Goal: Information Seeking & Learning: Learn about a topic

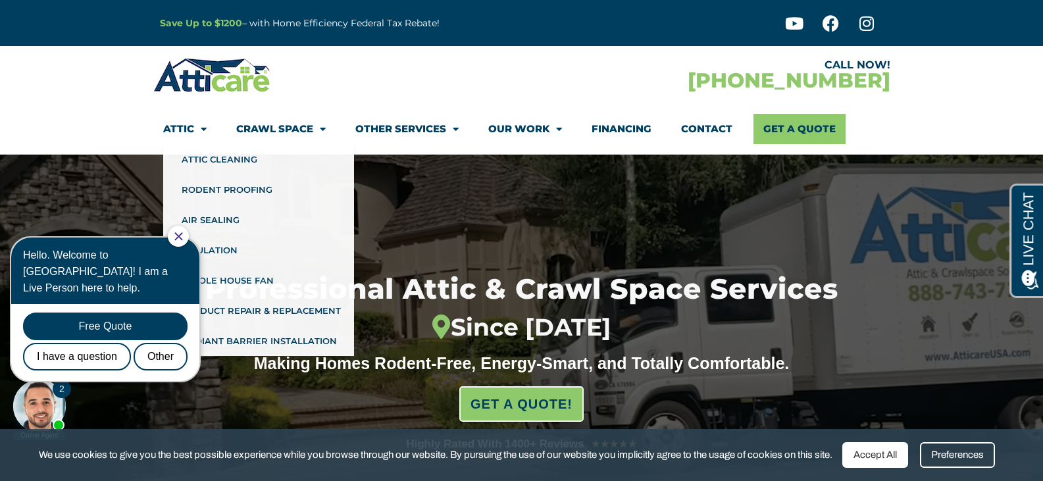
click at [183, 240] on icon "Close Chat" at bounding box center [178, 236] width 9 height 9
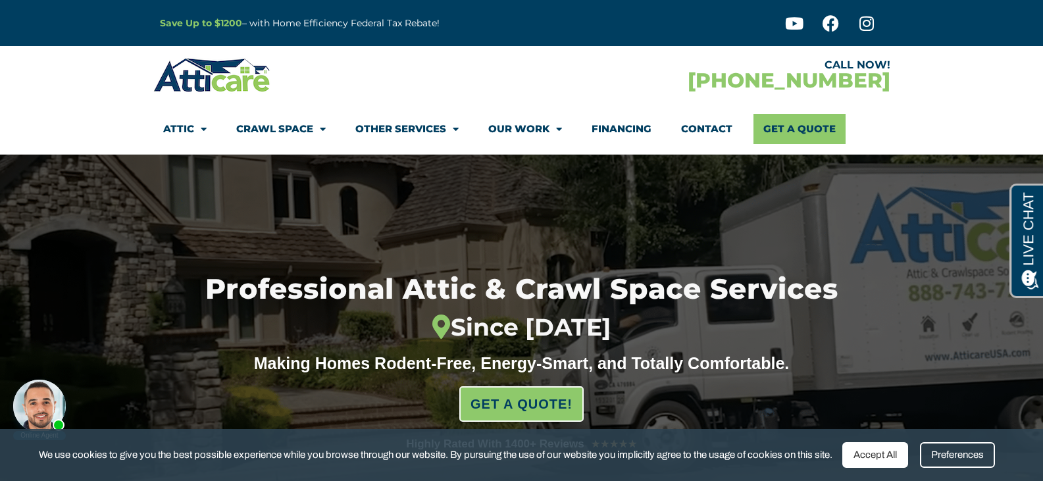
drag, startPoint x: 183, startPoint y: 214, endPoint x: 186, endPoint y: 223, distance: 9.6
click at [185, 222] on div "Professional Attic & Crawl Space Services Since 2012 Making Homes Rodent-Free, …" at bounding box center [521, 359] width 737 height 408
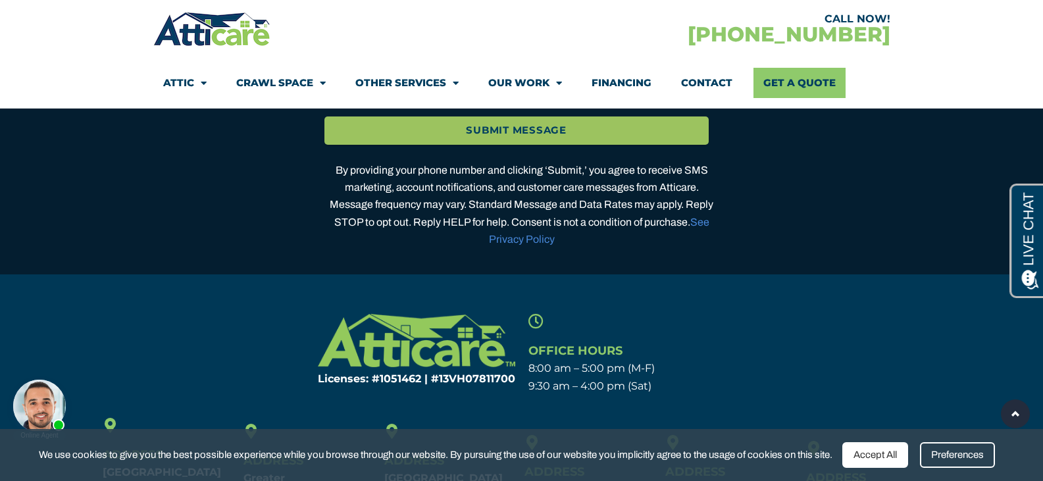
scroll to position [4333, 0]
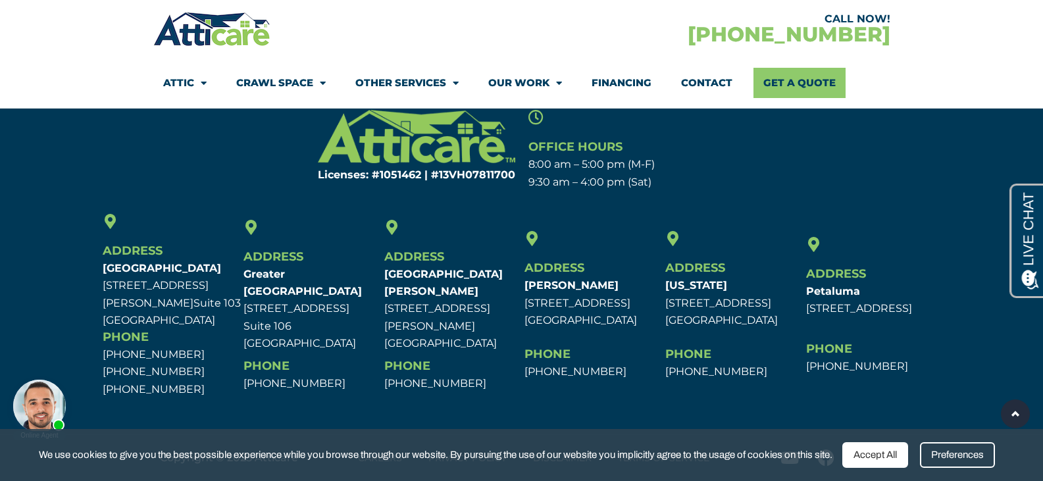
click at [885, 461] on div "Accept All" at bounding box center [876, 455] width 66 height 26
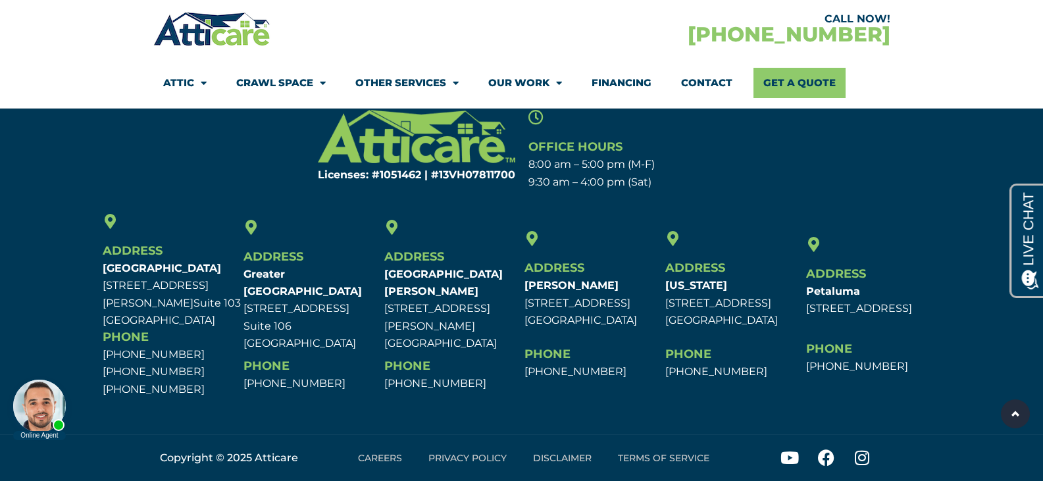
drag, startPoint x: 390, startPoint y: 458, endPoint x: 375, endPoint y: 439, distance: 24.8
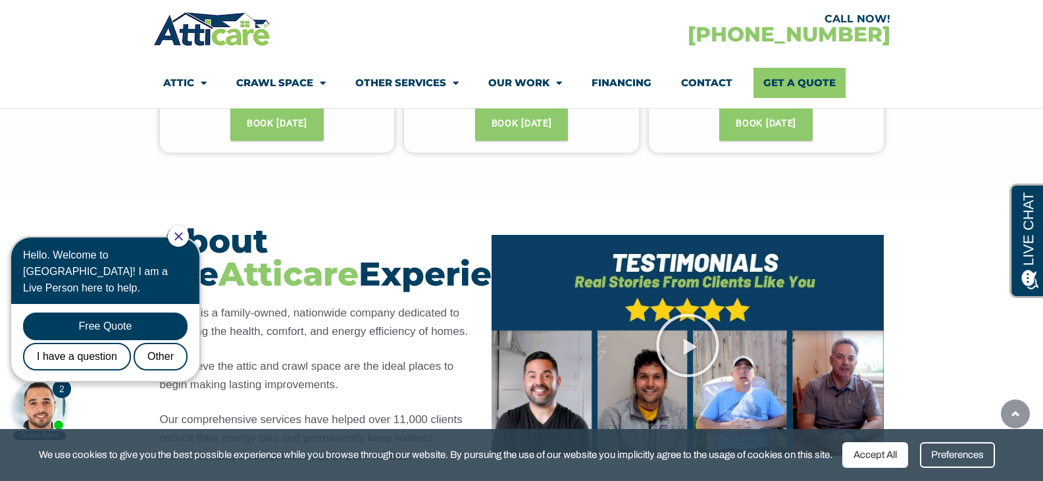
scroll to position [948, 0]
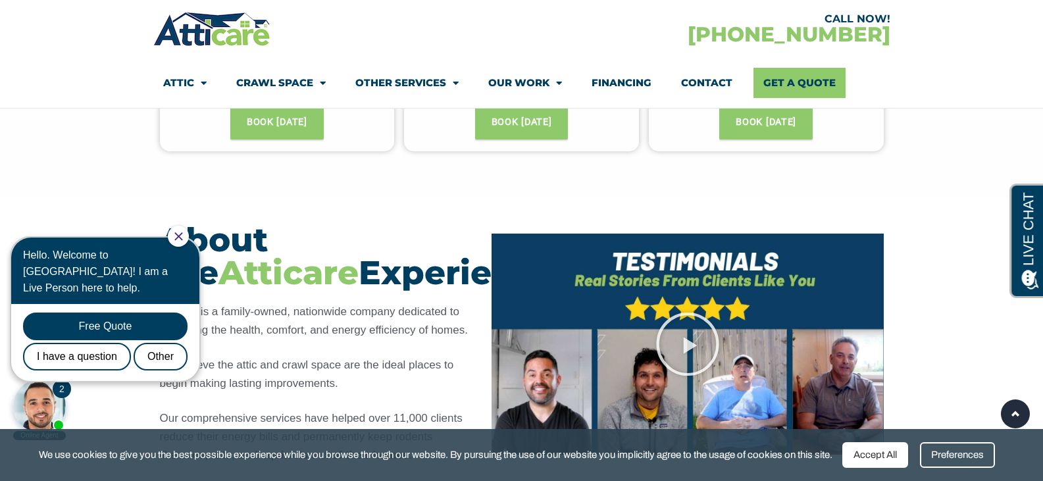
click at [189, 234] on div at bounding box center [178, 236] width 21 height 21
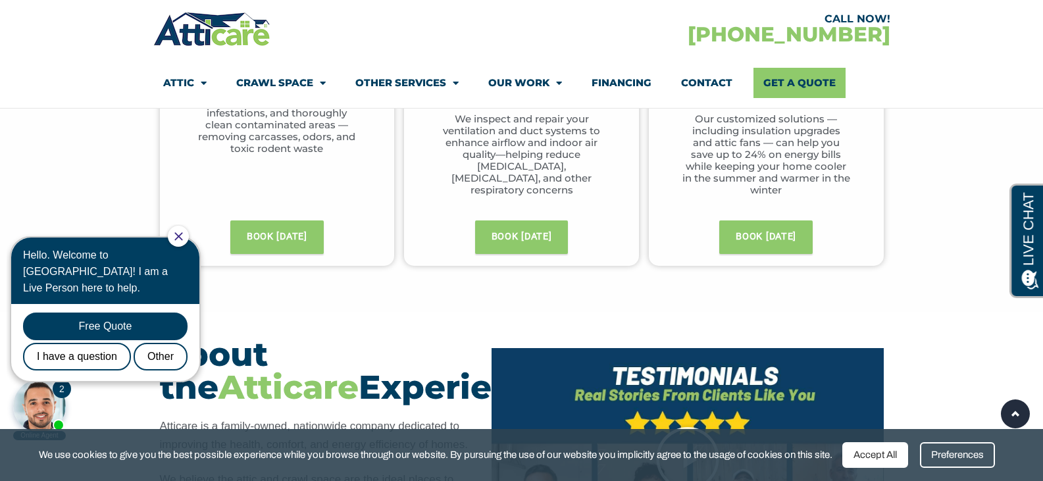
scroll to position [632, 0]
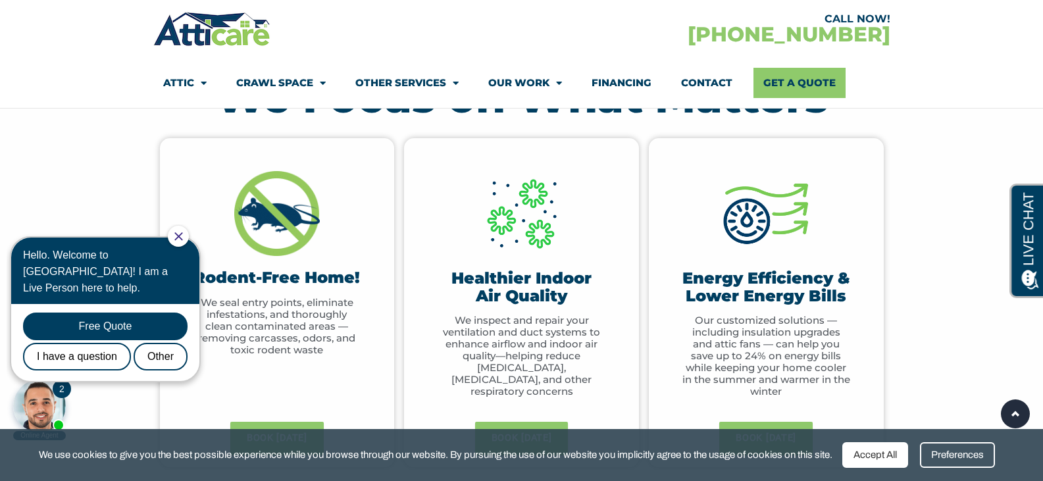
click at [182, 232] on div at bounding box center [178, 236] width 21 height 21
click at [183, 234] on icon "Close Chat" at bounding box center [178, 236] width 9 height 9
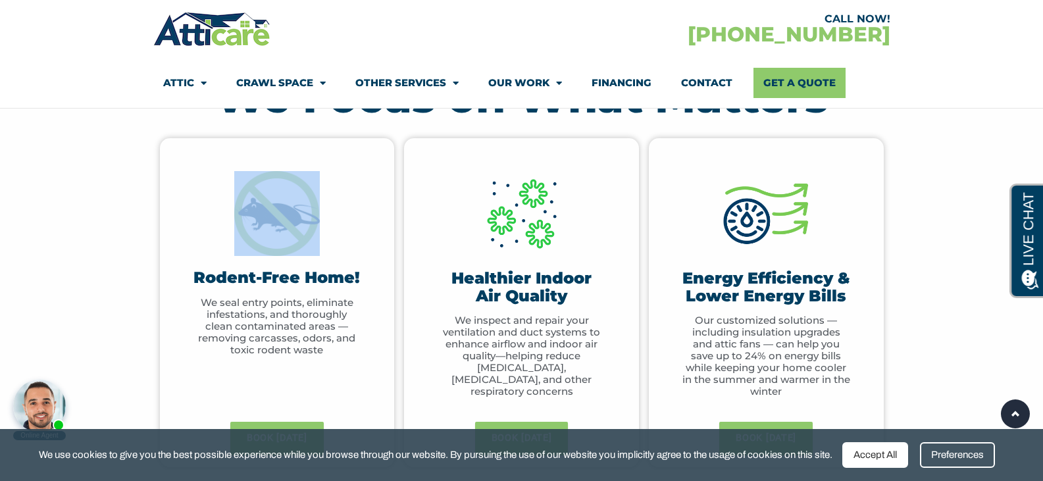
click at [188, 234] on div "Rodent-Free Home! We seal entry points, eliminate infestations, and thoroughly …" at bounding box center [277, 302] width 235 height 329
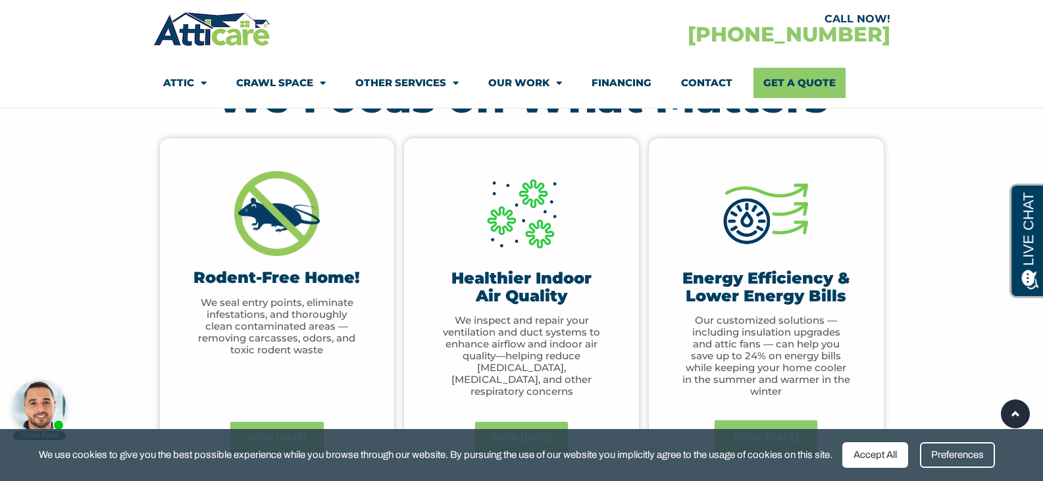
drag, startPoint x: 887, startPoint y: 456, endPoint x: 873, endPoint y: 451, distance: 14.8
click at [887, 456] on div "Accept All" at bounding box center [876, 455] width 66 height 26
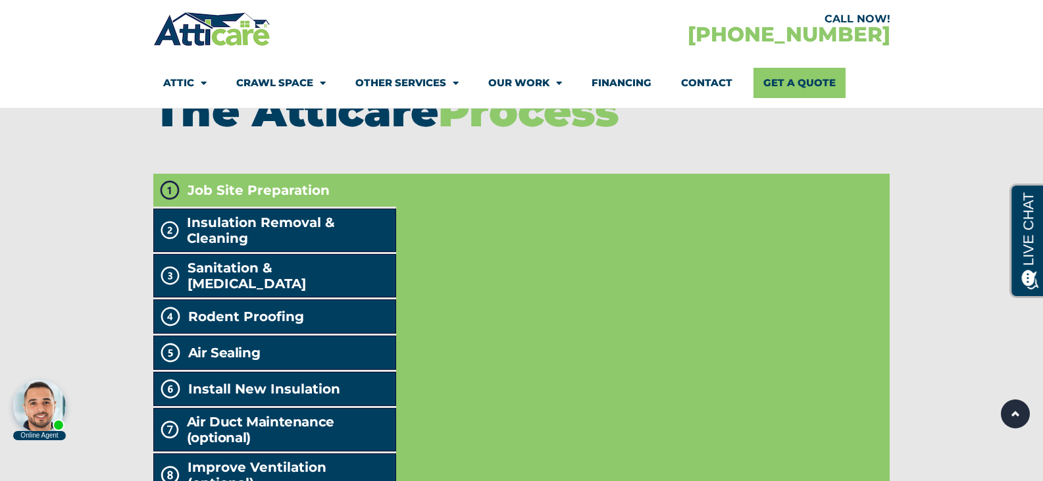
scroll to position [2133, 0]
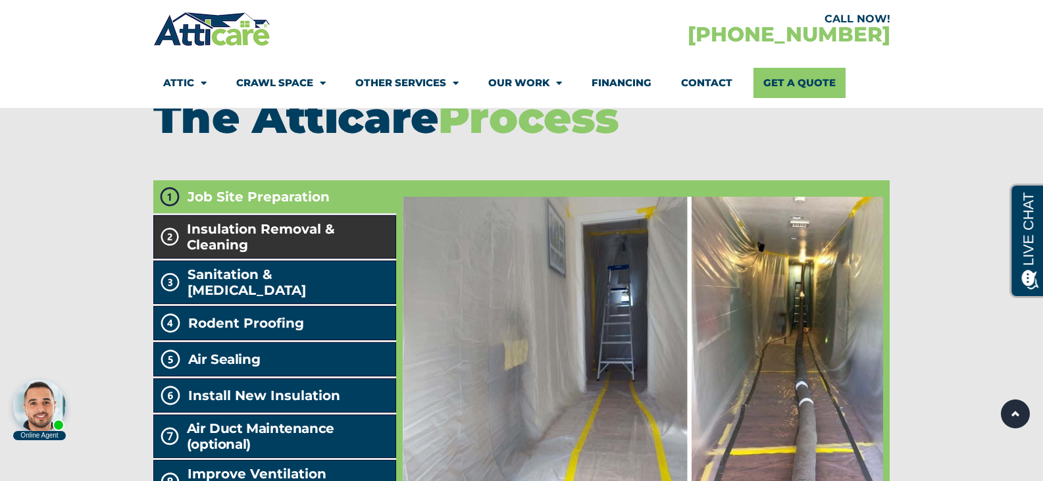
click at [180, 253] on li "Insulation Removal & Cleaning" at bounding box center [275, 236] width 244 height 43
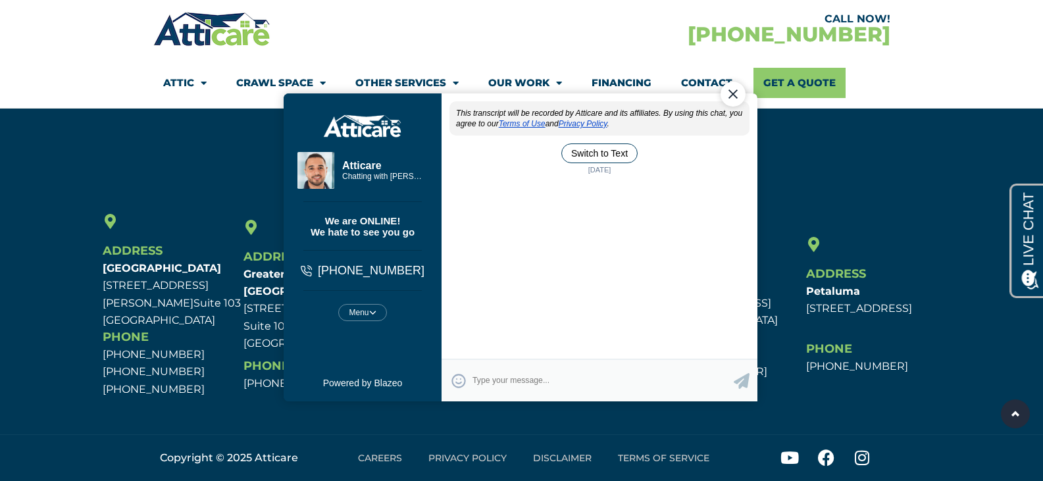
scroll to position [0, 0]
